Goal: Task Accomplishment & Management: Use online tool/utility

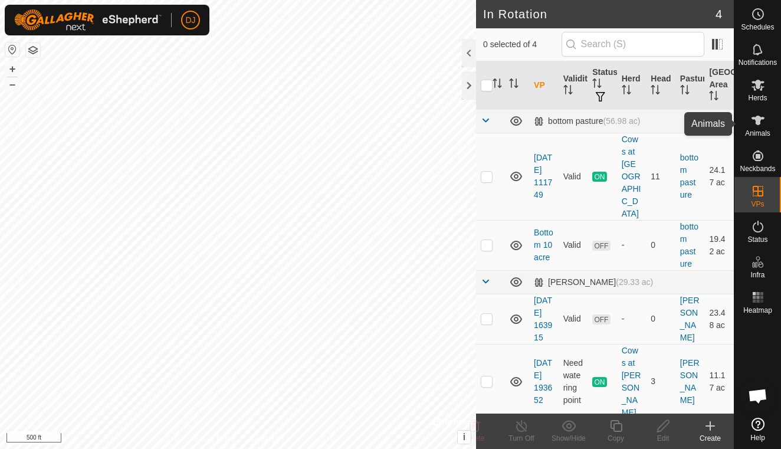
click at [763, 126] on icon at bounding box center [758, 120] width 14 height 14
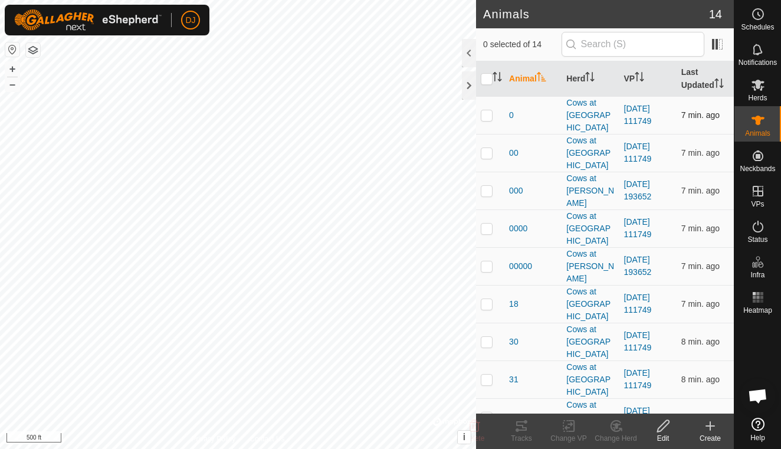
click at [490, 110] on p-checkbox at bounding box center [487, 114] width 12 height 9
checkbox input "true"
click at [487, 148] on p-checkbox at bounding box center [487, 152] width 12 height 9
checkbox input "true"
click at [487, 186] on p-checkbox at bounding box center [487, 190] width 12 height 9
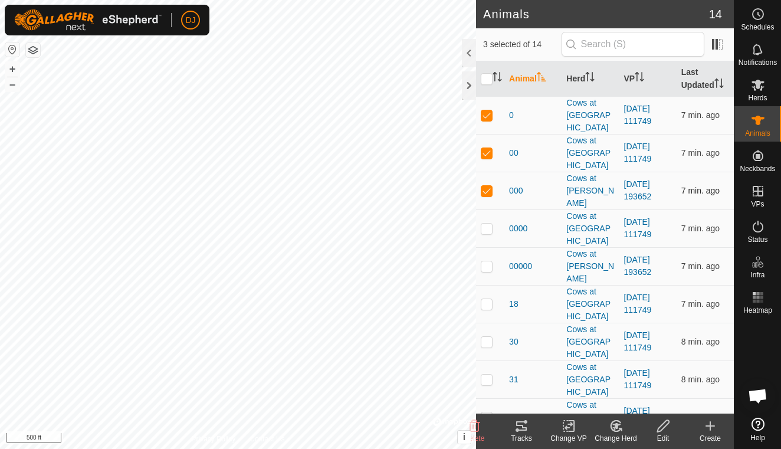
click at [484, 186] on p-checkbox at bounding box center [487, 190] width 12 height 9
checkbox input "false"
click at [489, 224] on p-checkbox at bounding box center [487, 228] width 12 height 9
checkbox input "true"
click at [488, 299] on p-checkbox at bounding box center [487, 303] width 12 height 9
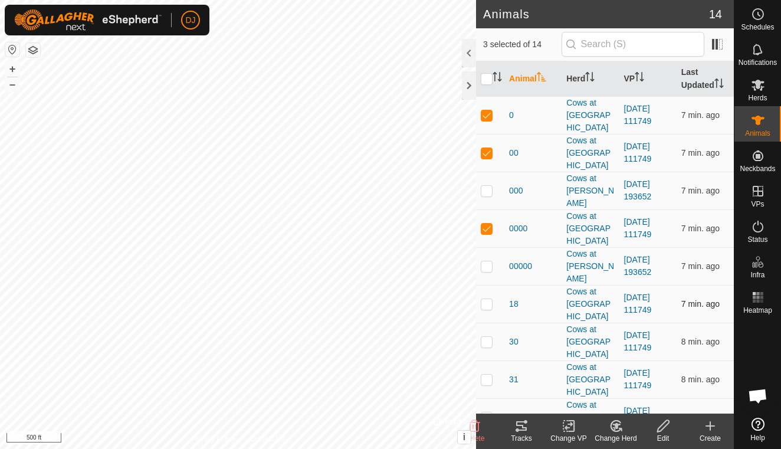
checkbox input "true"
click at [487, 323] on td at bounding box center [490, 342] width 28 height 38
checkbox input "true"
click at [486, 375] on p-checkbox at bounding box center [487, 379] width 12 height 9
checkbox input "true"
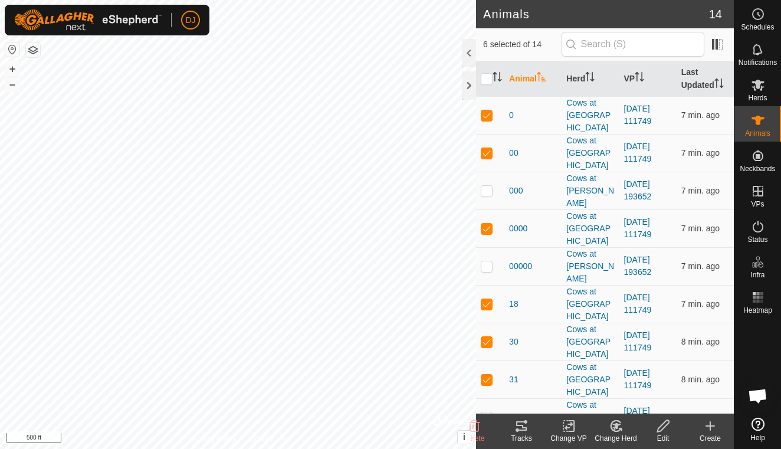
click at [492, 398] on td at bounding box center [490, 417] width 28 height 38
checkbox input "true"
click at [489, 448] on p-checkbox at bounding box center [487, 454] width 12 height 9
checkbox input "true"
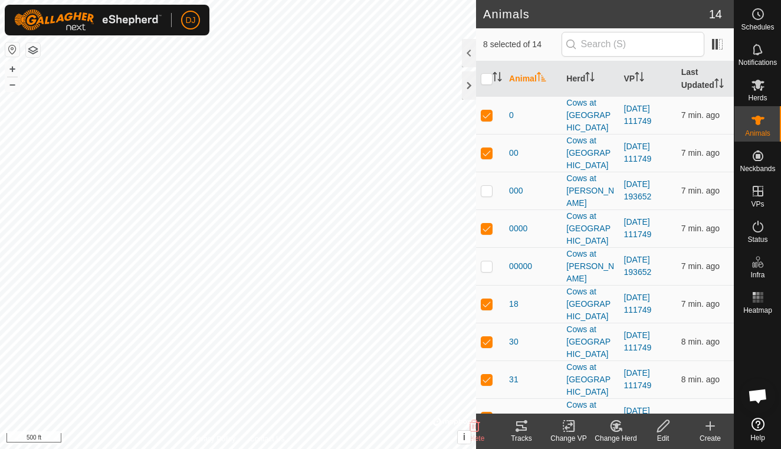
checkbox input "true"
click at [519, 424] on icon at bounding box center [522, 426] width 14 height 14
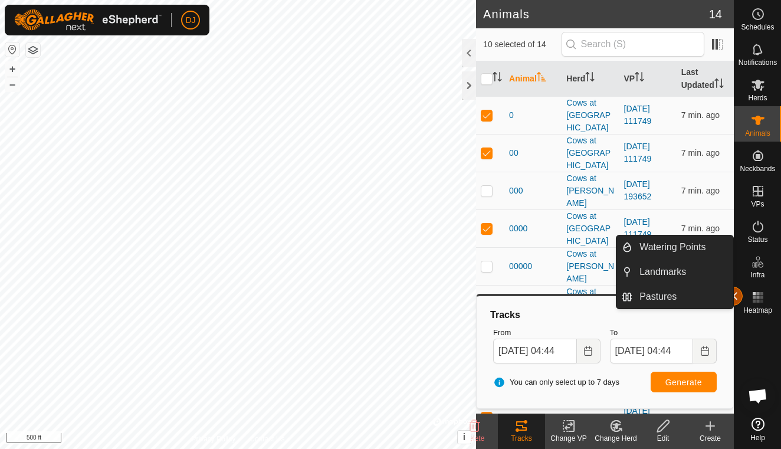
click at [737, 297] on button "button" at bounding box center [733, 296] width 19 height 19
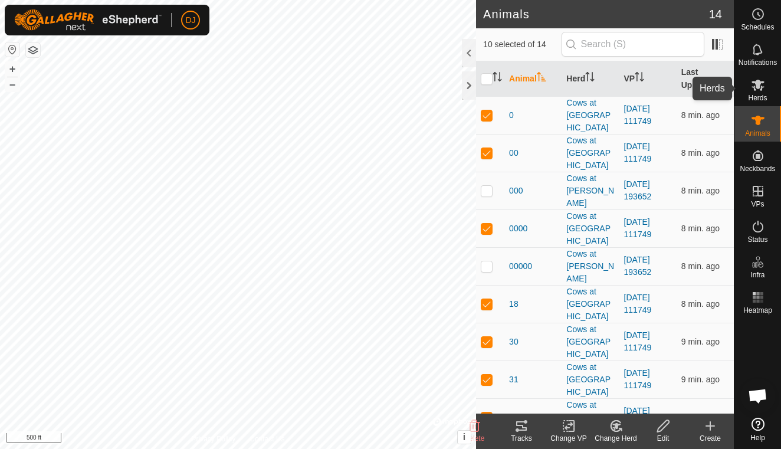
click at [759, 83] on icon at bounding box center [758, 85] width 13 height 11
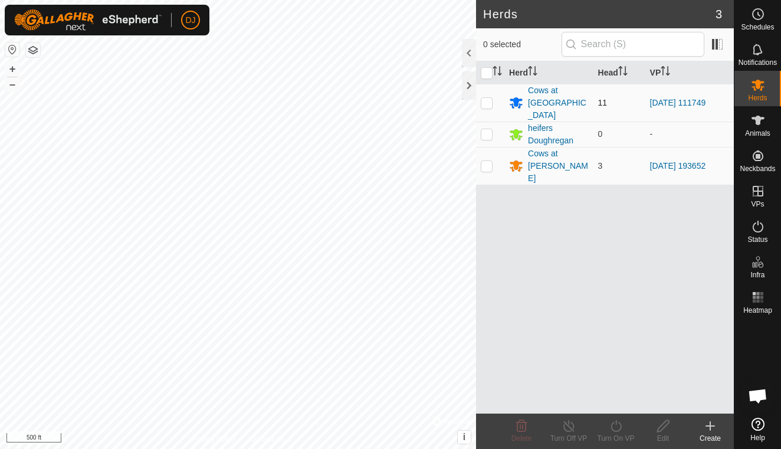
click at [486, 98] on p-checkbox at bounding box center [487, 102] width 12 height 9
checkbox input "true"
click at [712, 430] on icon at bounding box center [710, 426] width 14 height 14
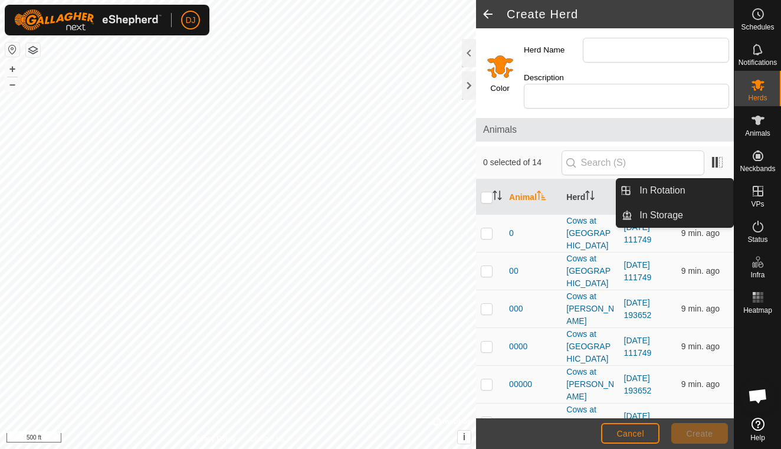
click at [756, 190] on icon at bounding box center [758, 191] width 14 height 14
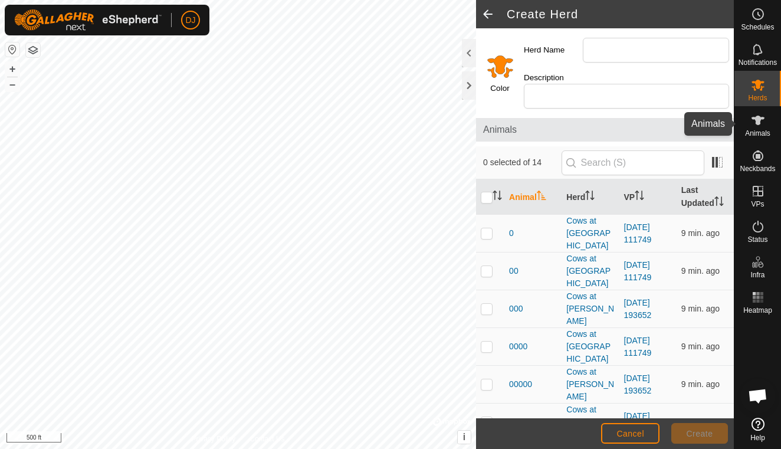
click at [759, 127] on es-animals-svg-icon at bounding box center [758, 120] width 21 height 19
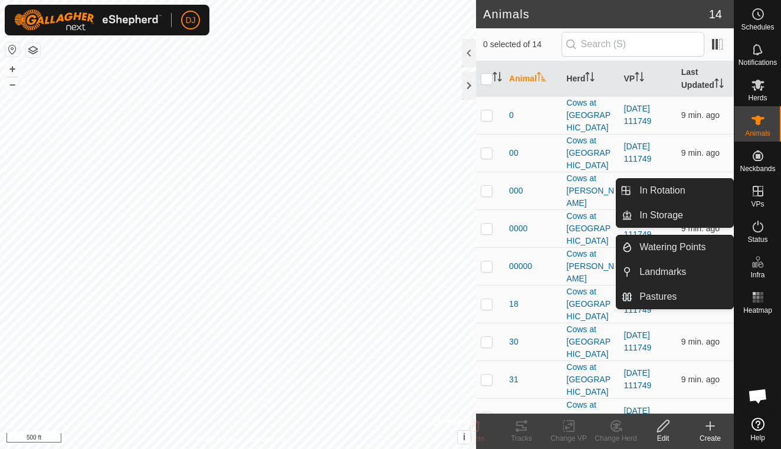
click at [761, 196] on icon at bounding box center [758, 191] width 11 height 11
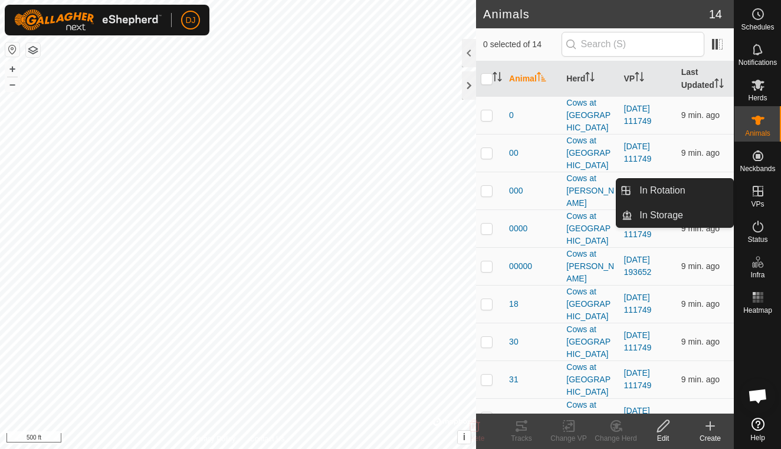
click at [761, 196] on icon at bounding box center [758, 191] width 11 height 11
click at [753, 186] on icon at bounding box center [758, 191] width 14 height 14
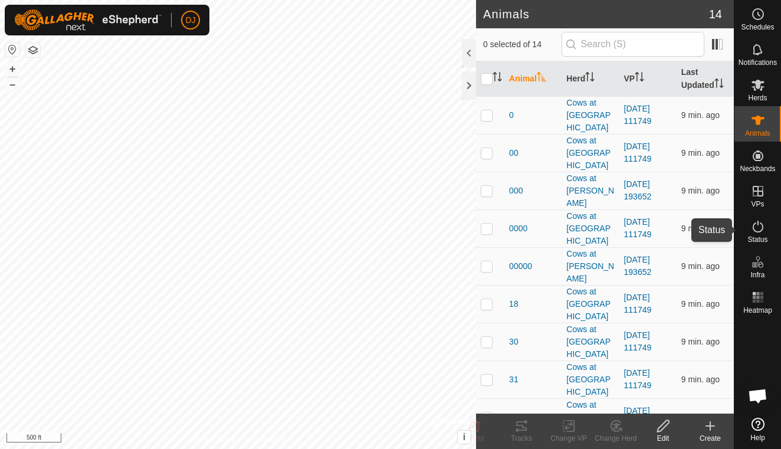
click at [759, 233] on icon at bounding box center [758, 226] width 14 height 14
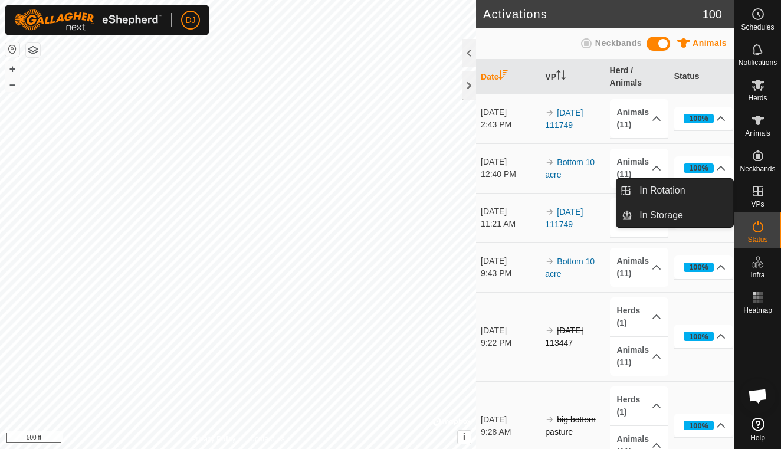
click at [755, 197] on icon at bounding box center [758, 191] width 14 height 14
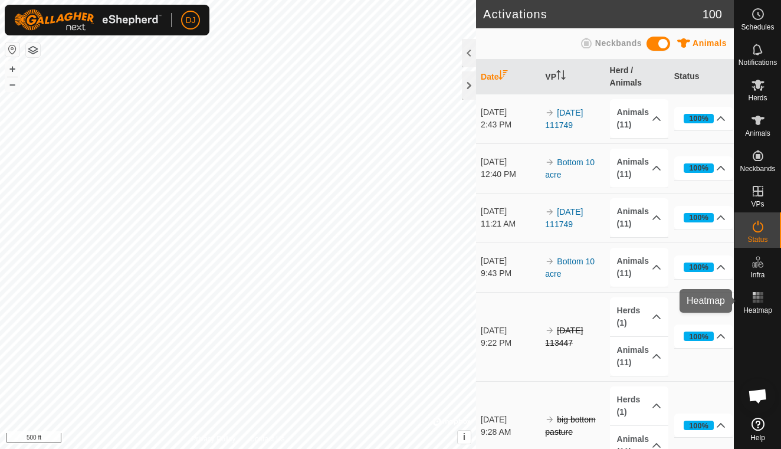
click at [762, 297] on rect at bounding box center [761, 297] width 3 height 3
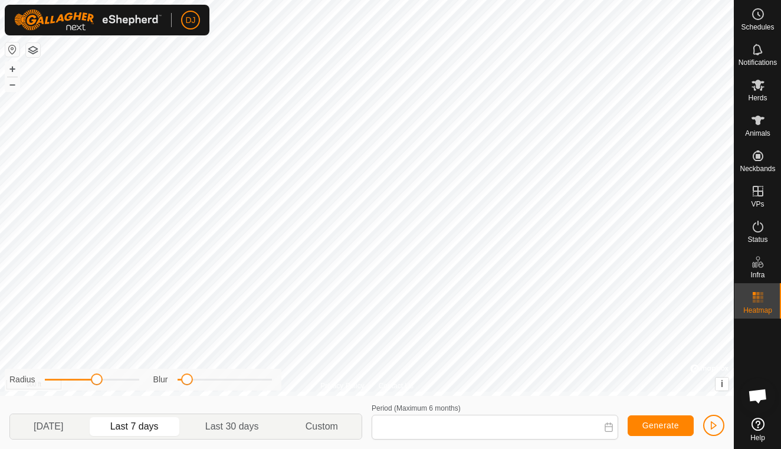
type input "[DATE] - [DATE]"
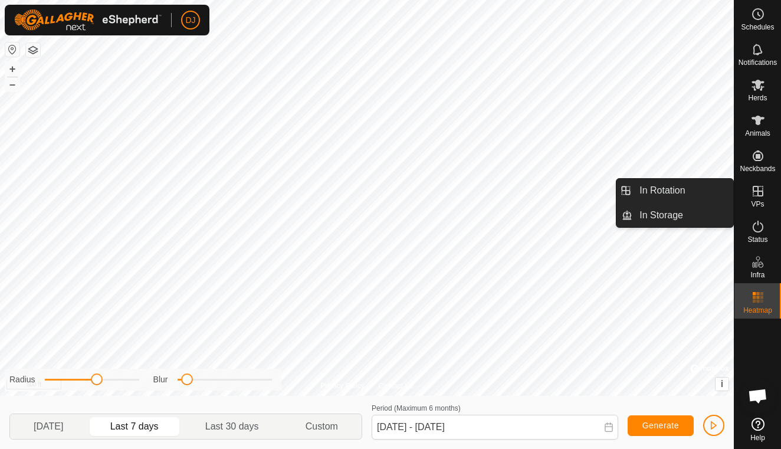
click at [761, 194] on icon at bounding box center [758, 191] width 14 height 14
click at [757, 204] on span "VPs" at bounding box center [757, 204] width 13 height 7
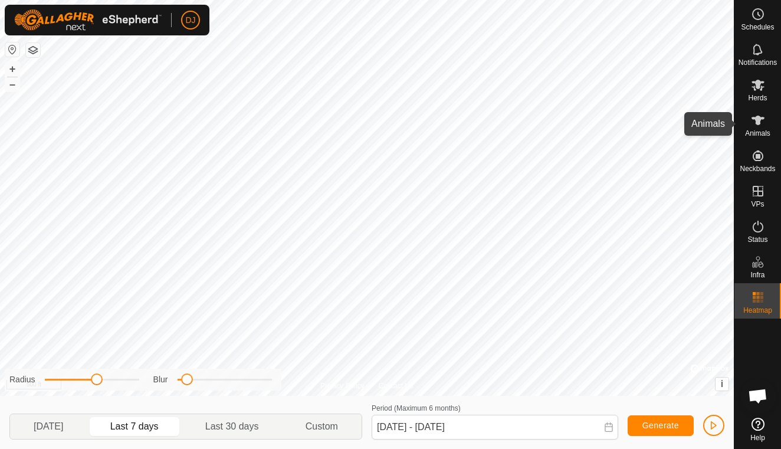
click at [756, 140] on div "Animals" at bounding box center [758, 123] width 47 height 35
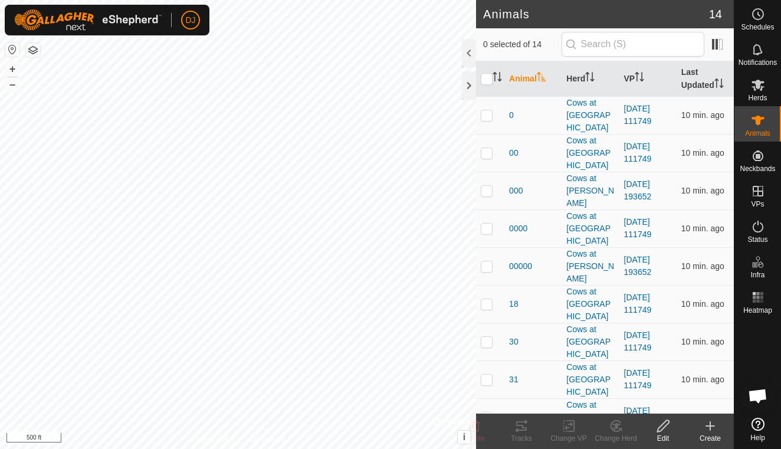
click at [664, 427] on icon at bounding box center [663, 426] width 12 height 12
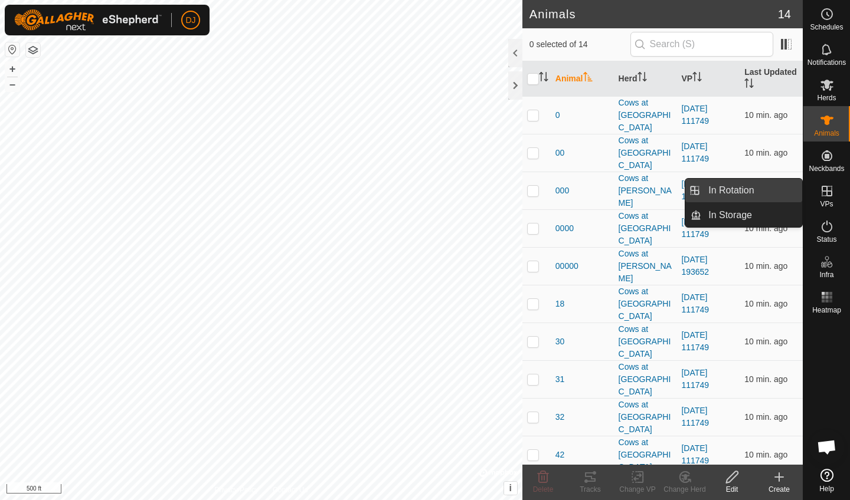
click at [769, 196] on link "In Rotation" at bounding box center [751, 191] width 101 height 24
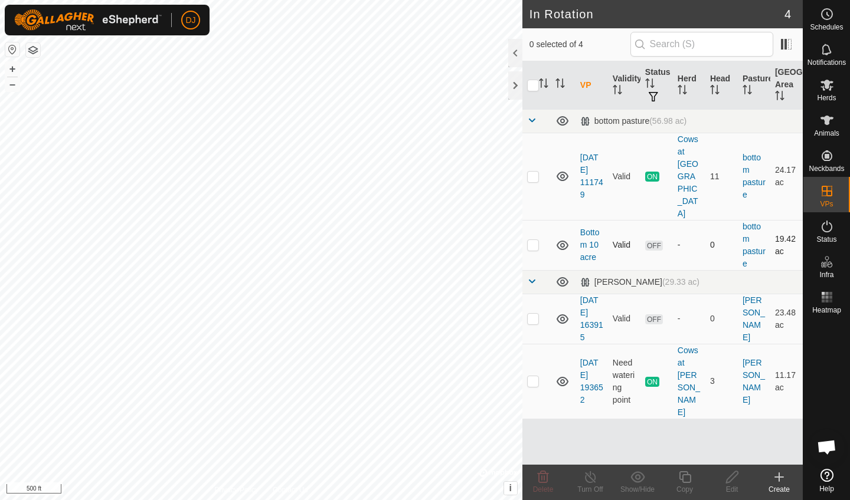
click at [686, 239] on div "-" at bounding box center [688, 245] width 23 height 12
click at [674, 220] on td "-" at bounding box center [689, 245] width 32 height 50
click at [753, 222] on link "bottom pasture" at bounding box center [753, 245] width 23 height 47
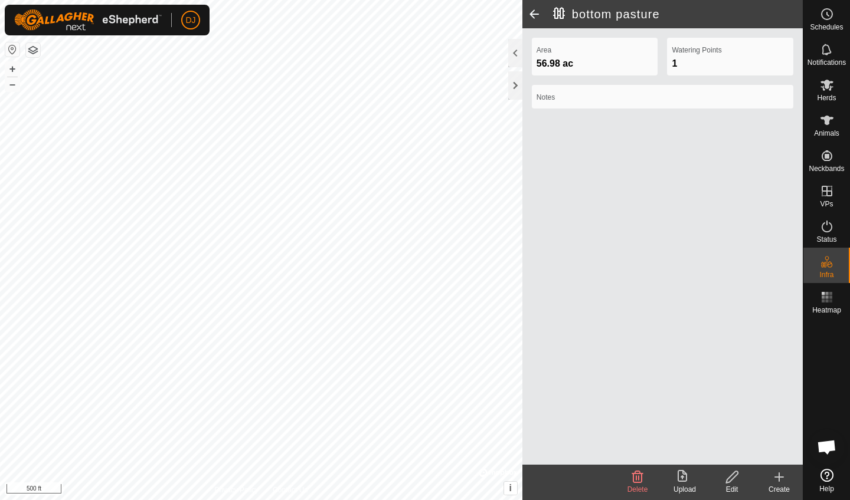
click at [533, 12] on span at bounding box center [534, 14] width 24 height 28
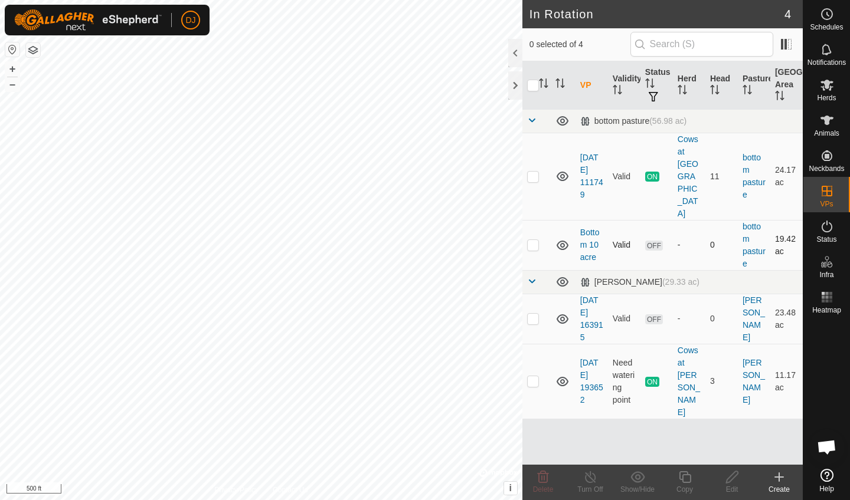
click at [534, 240] on p-checkbox at bounding box center [533, 244] width 12 height 9
checkbox input "true"
click at [733, 448] on icon at bounding box center [732, 477] width 15 height 14
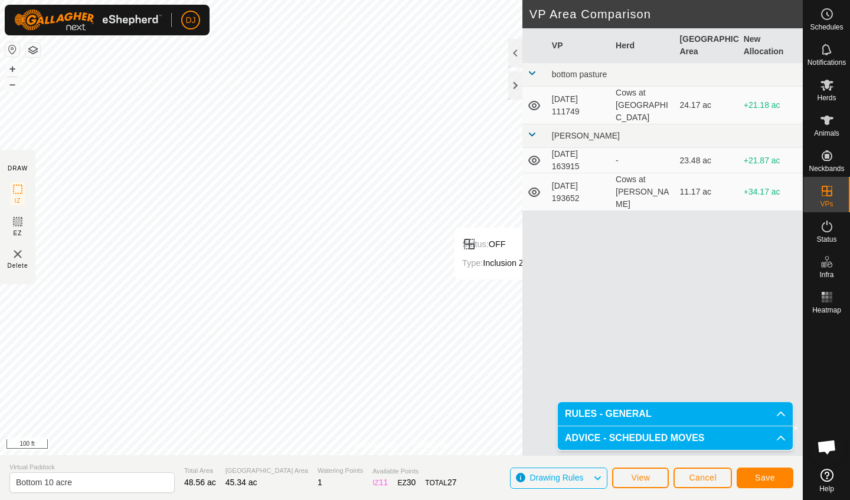
click at [774, 448] on span "Save" at bounding box center [765, 477] width 20 height 9
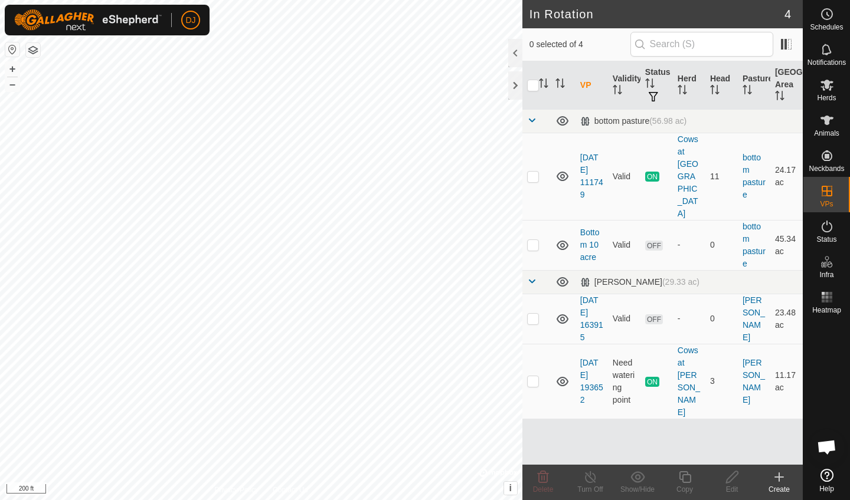
click at [781, 389] on div at bounding box center [826, 392] width 47 height 146
click at [781, 91] on icon at bounding box center [827, 85] width 14 height 14
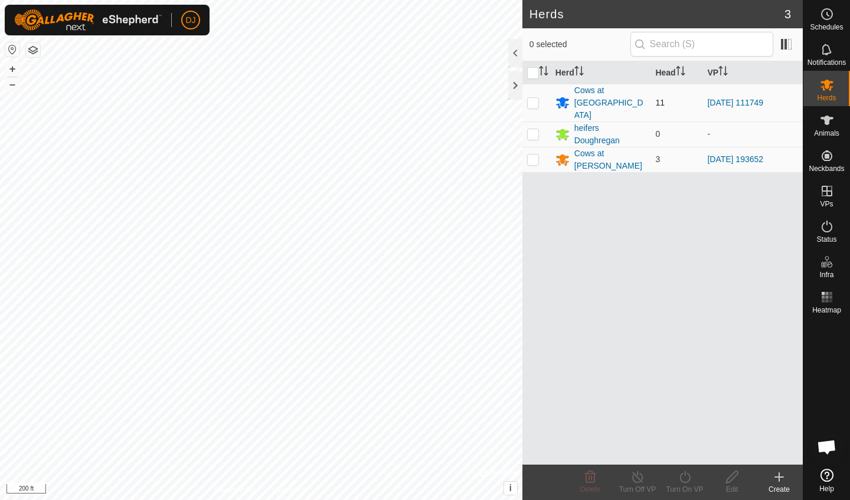
click at [534, 99] on p-checkbox at bounding box center [533, 102] width 12 height 9
checkbox input "true"
click at [683, 448] on icon at bounding box center [684, 477] width 15 height 14
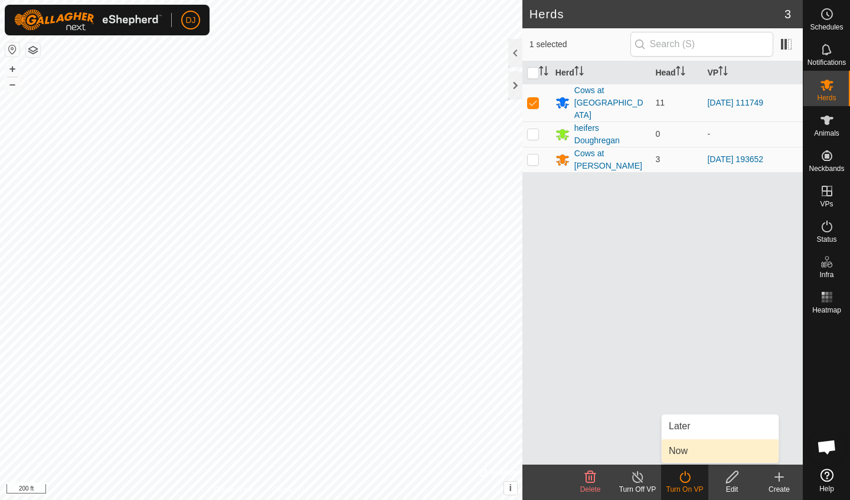
click at [687, 448] on link "Now" at bounding box center [719, 452] width 117 height 24
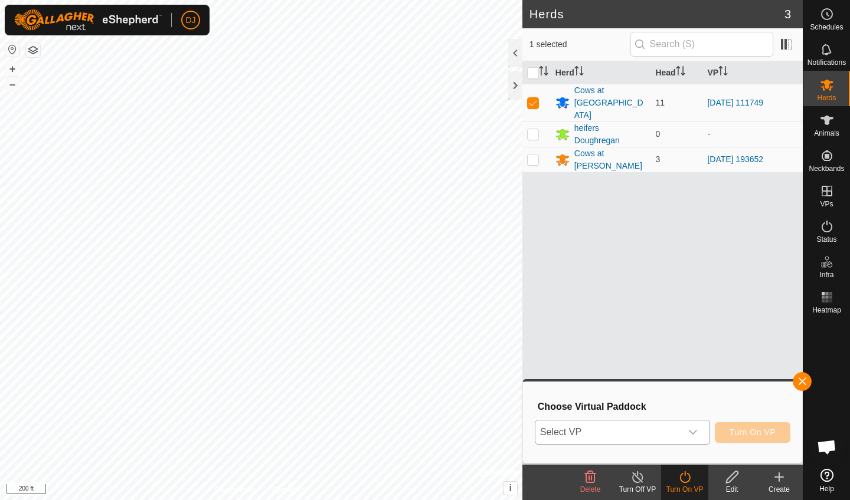
click at [691, 435] on icon "dropdown trigger" at bounding box center [692, 432] width 9 height 9
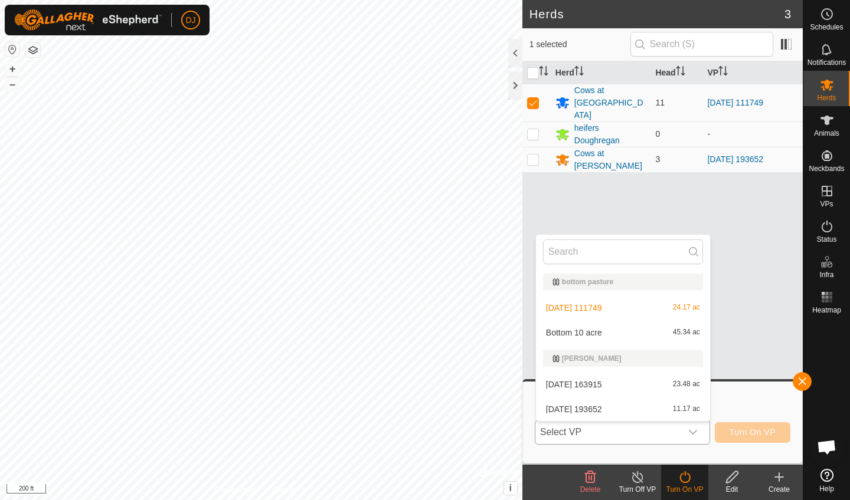
click at [612, 330] on li "Bottom 10 acre 45.34 ac" at bounding box center [623, 333] width 174 height 24
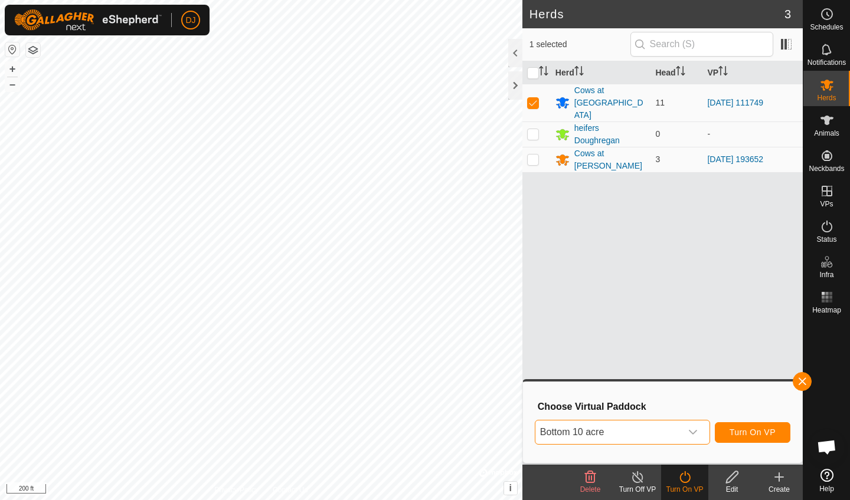
click at [733, 429] on span "Turn On VP" at bounding box center [752, 432] width 46 height 9
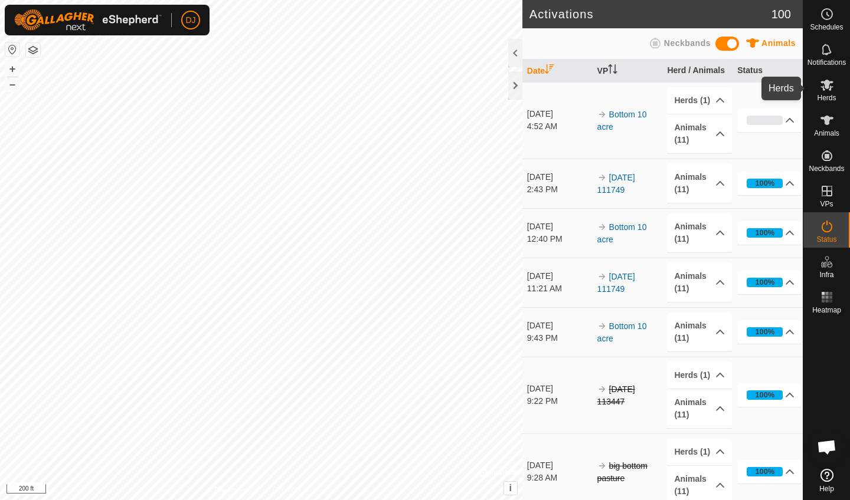
click at [781, 83] on icon at bounding box center [826, 85] width 13 height 11
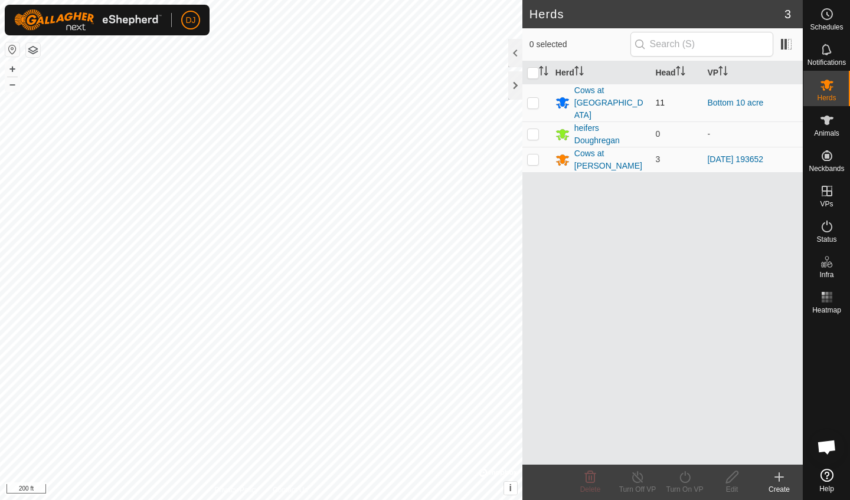
click at [535, 100] on p-checkbox at bounding box center [533, 102] width 12 height 9
checkbox input "true"
click at [728, 448] on icon at bounding box center [732, 477] width 15 height 14
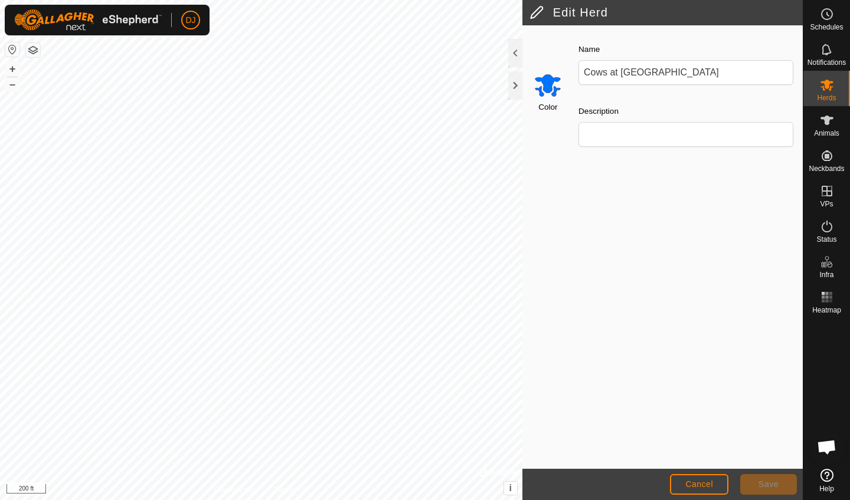
click at [701, 448] on span "Cancel" at bounding box center [699, 484] width 28 height 9
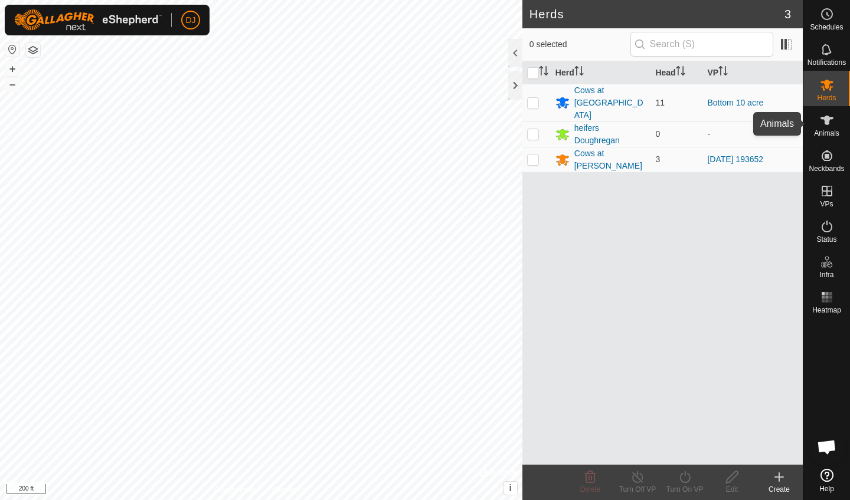
click at [781, 122] on icon at bounding box center [827, 120] width 14 height 14
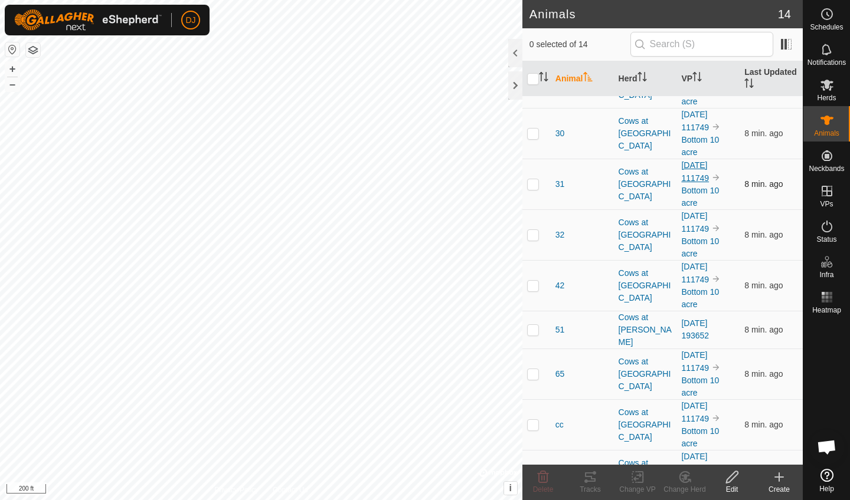
scroll to position [266, 0]
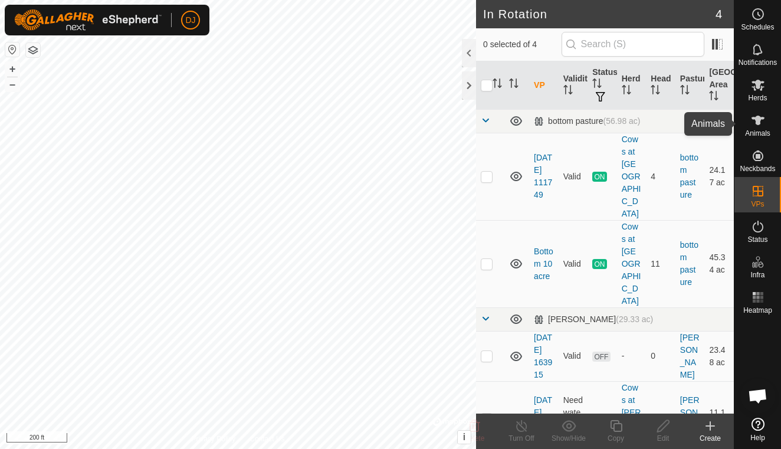
click at [752, 128] on es-animals-svg-icon at bounding box center [758, 120] width 21 height 19
